Goal: Information Seeking & Learning: Understand process/instructions

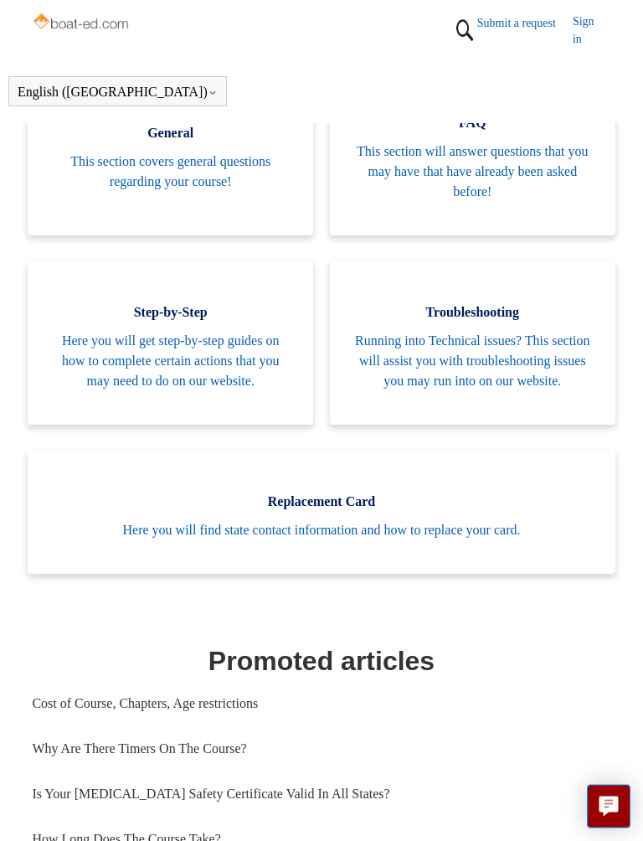
scroll to position [365, 0]
click at [186, 168] on span "This section covers general questions regarding your course!" at bounding box center [170, 172] width 235 height 40
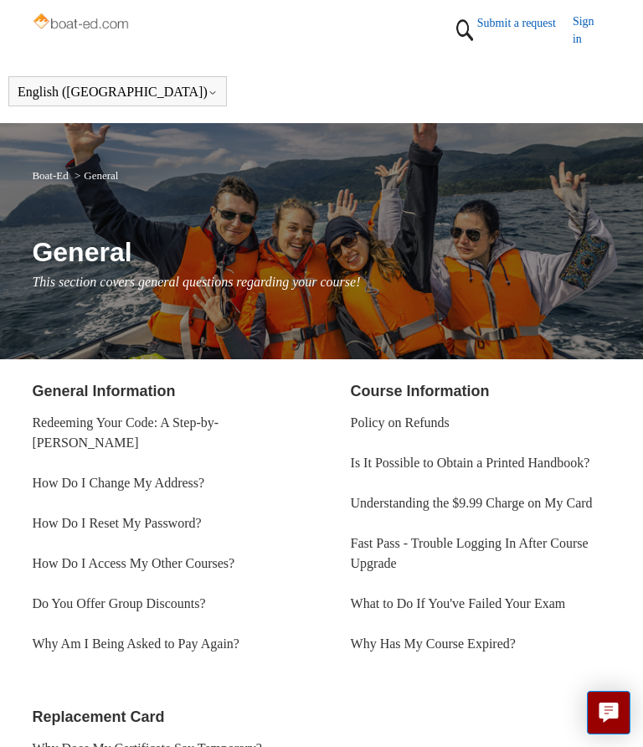
click at [137, 421] on link "Redeeming Your Code: A Step-by-[PERSON_NAME]" at bounding box center [125, 432] width 187 height 34
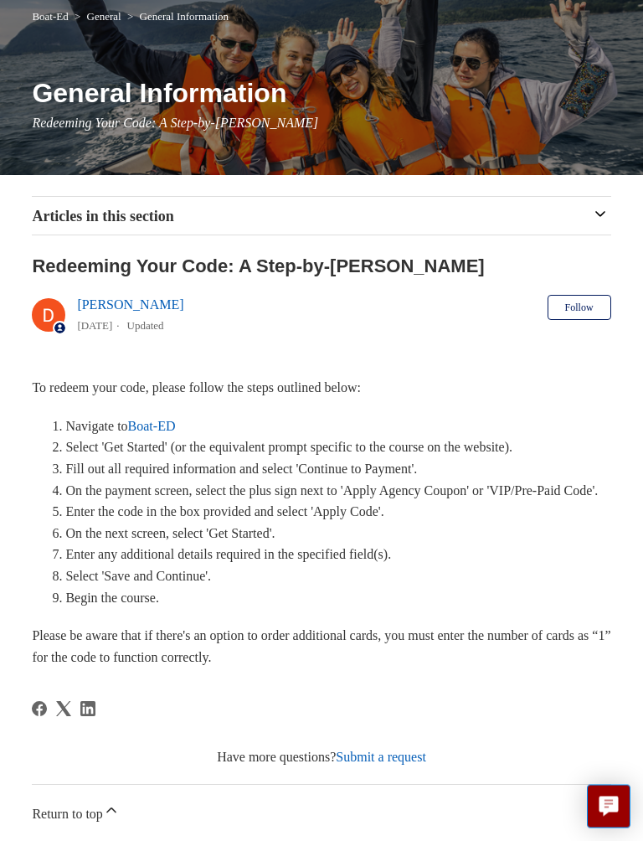
scroll to position [160, 0]
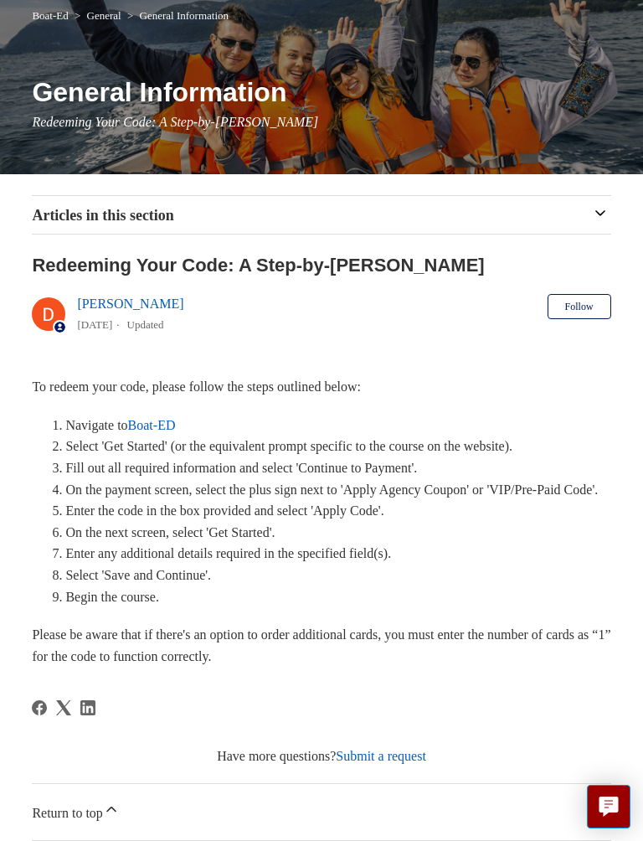
click at [560, 581] on li "Select 'Save and Continue'." at bounding box center [337, 576] width 545 height 22
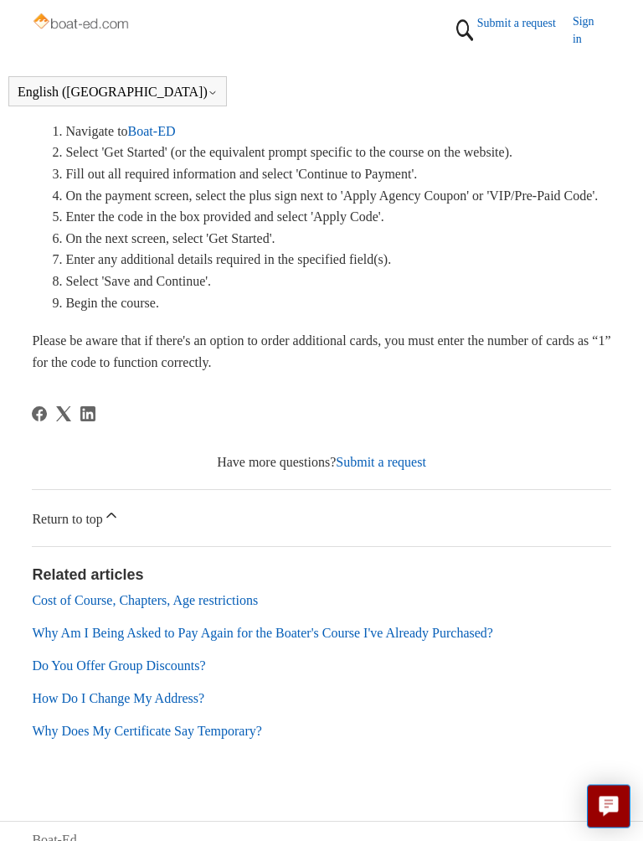
scroll to position [391, 0]
click at [379, 468] on link "Submit a request" at bounding box center [381, 461] width 90 height 14
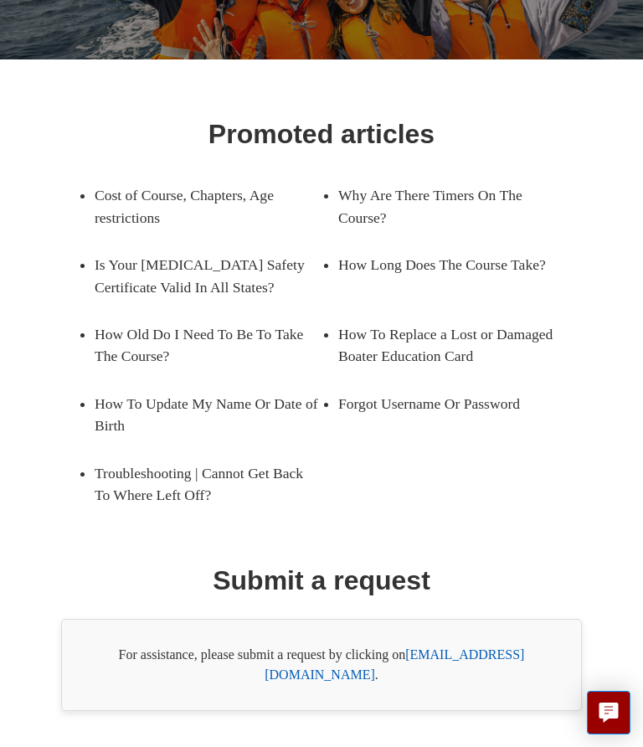
scroll to position [243, 0]
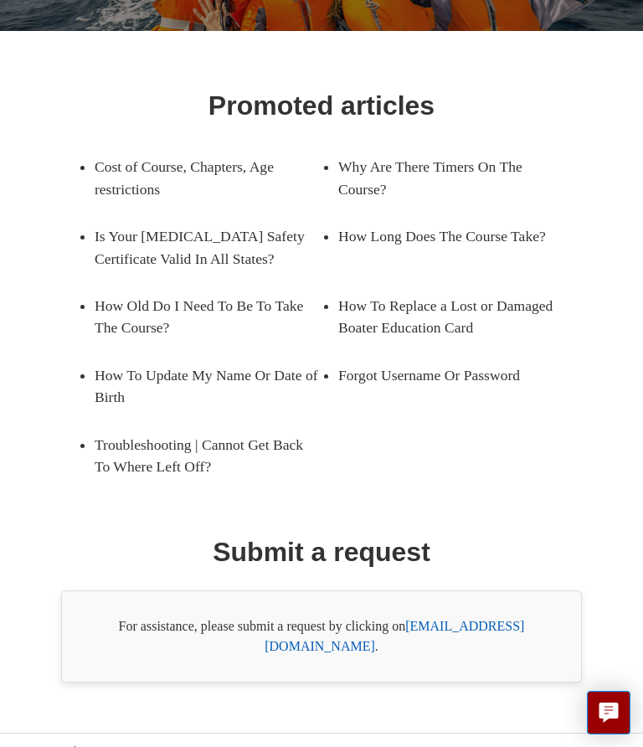
click at [335, 554] on h1 "Submit a request" at bounding box center [322, 552] width 218 height 40
click at [471, 622] on link "support@boat-ed.com" at bounding box center [395, 636] width 260 height 34
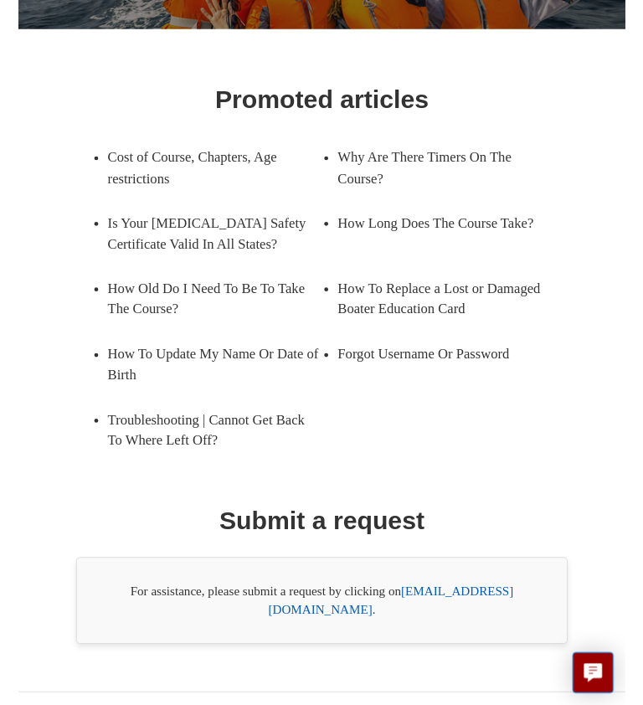
scroll to position [197, 0]
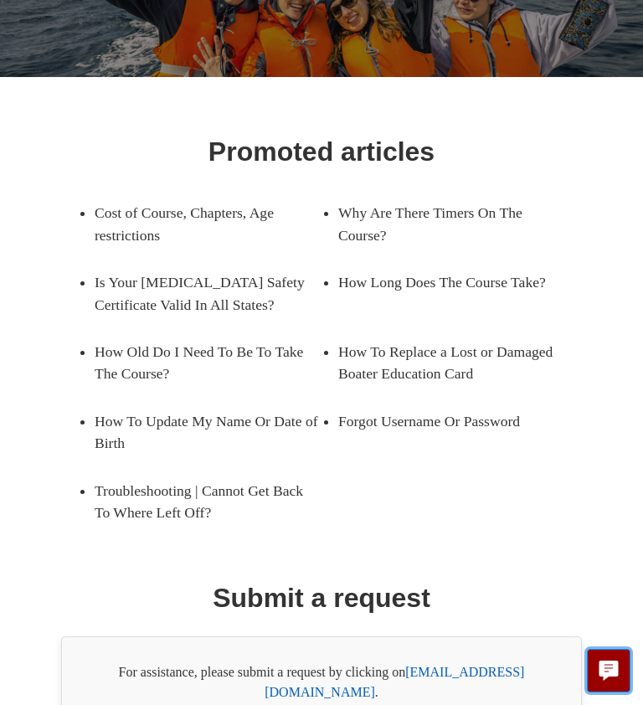
click at [614, 663] on icon "Live chat" at bounding box center [609, 669] width 19 height 16
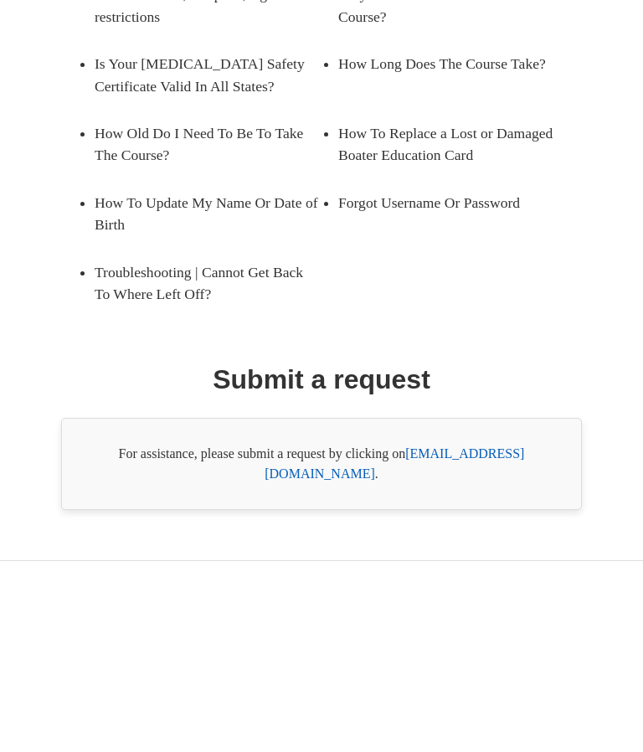
scroll to position [174, 0]
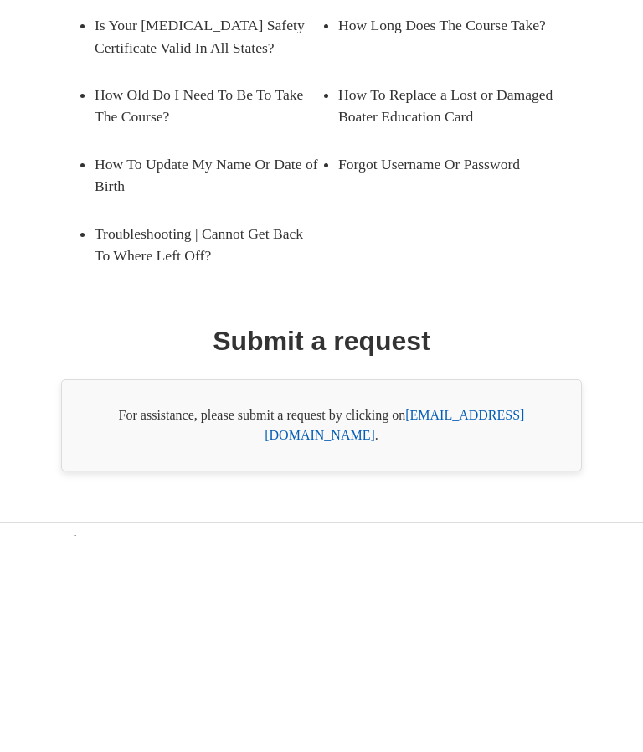
click at [174, 596] on div "For assistance, please submit a request by clicking on support@boat-ed.com ." at bounding box center [321, 642] width 521 height 92
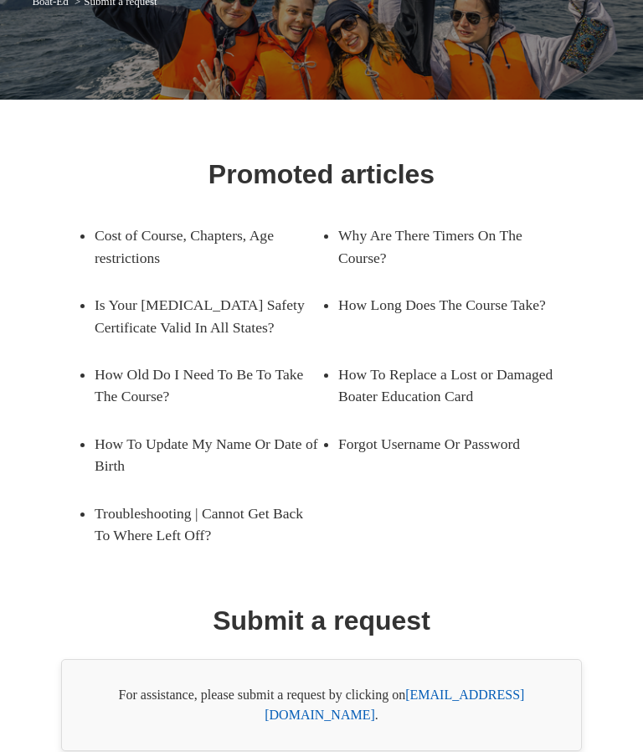
click at [219, 424] on link "How To Update My Name Or Date of Birth" at bounding box center [208, 455] width 227 height 70
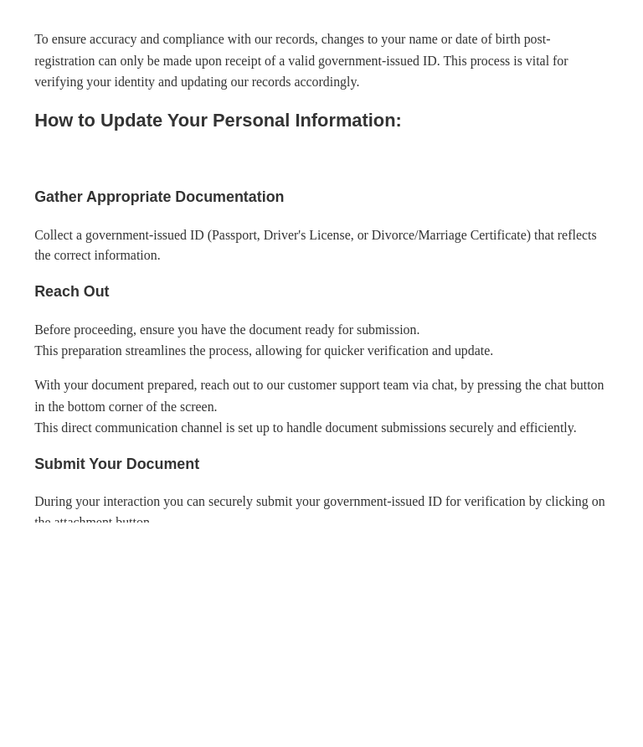
scroll to position [444, 0]
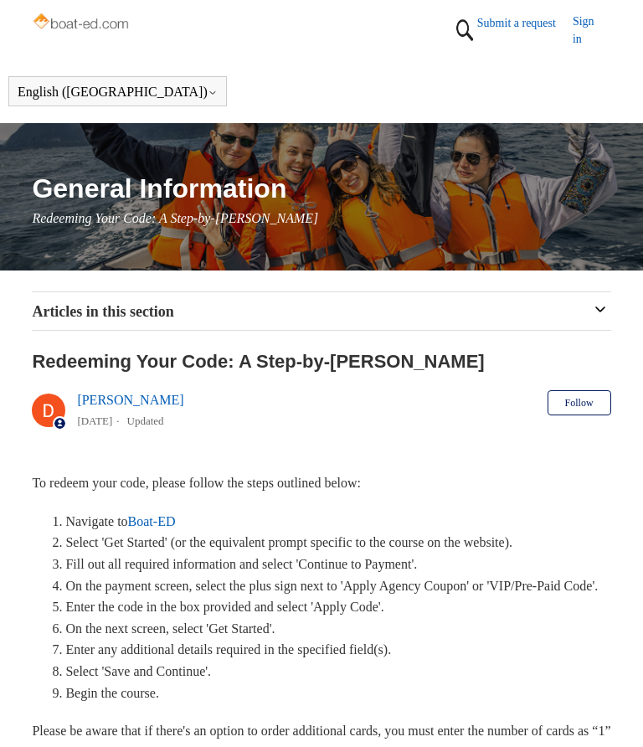
scroll to position [438, 0]
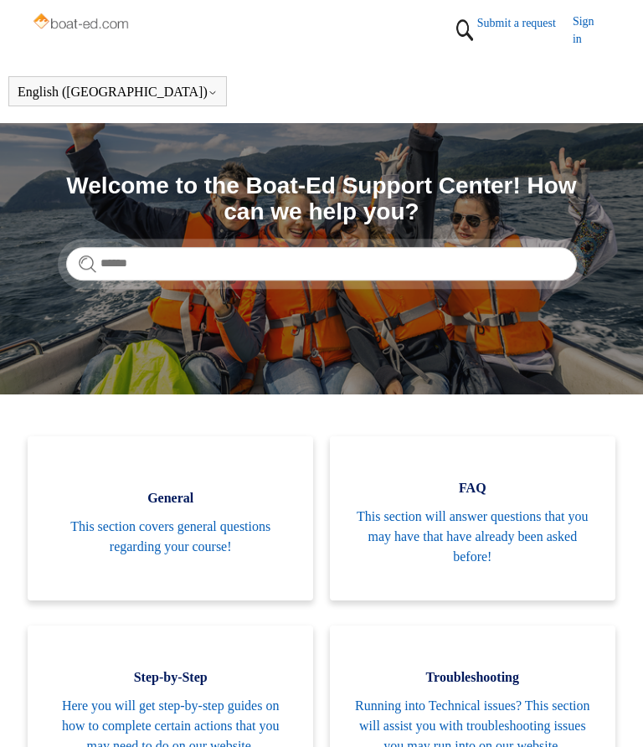
scroll to position [412, 0]
